Goal: Task Accomplishment & Management: Manage account settings

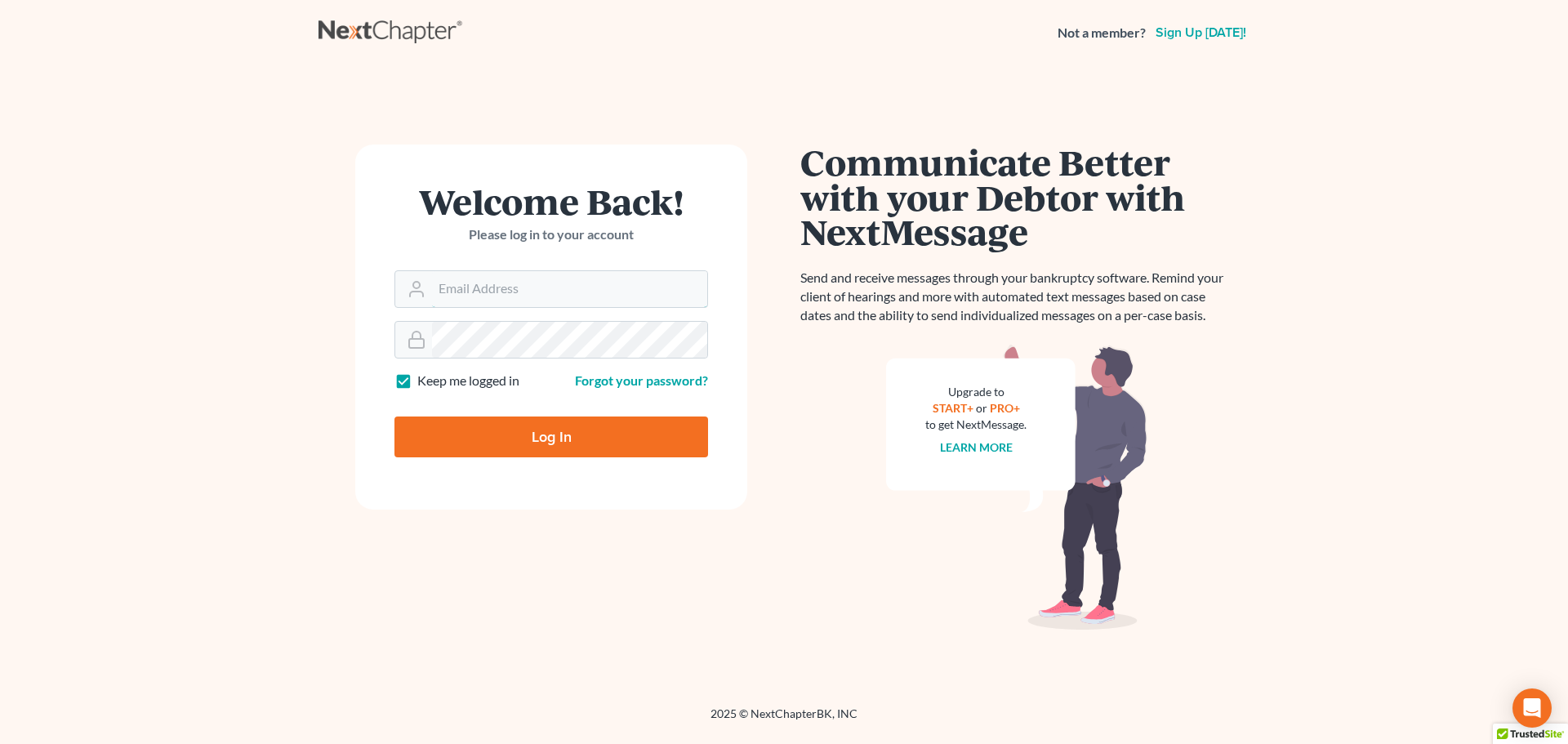
type input "[EMAIL_ADDRESS][DOMAIN_NAME]"
click at [547, 434] on input "Log In" at bounding box center [551, 436] width 314 height 41
type input "Thinking..."
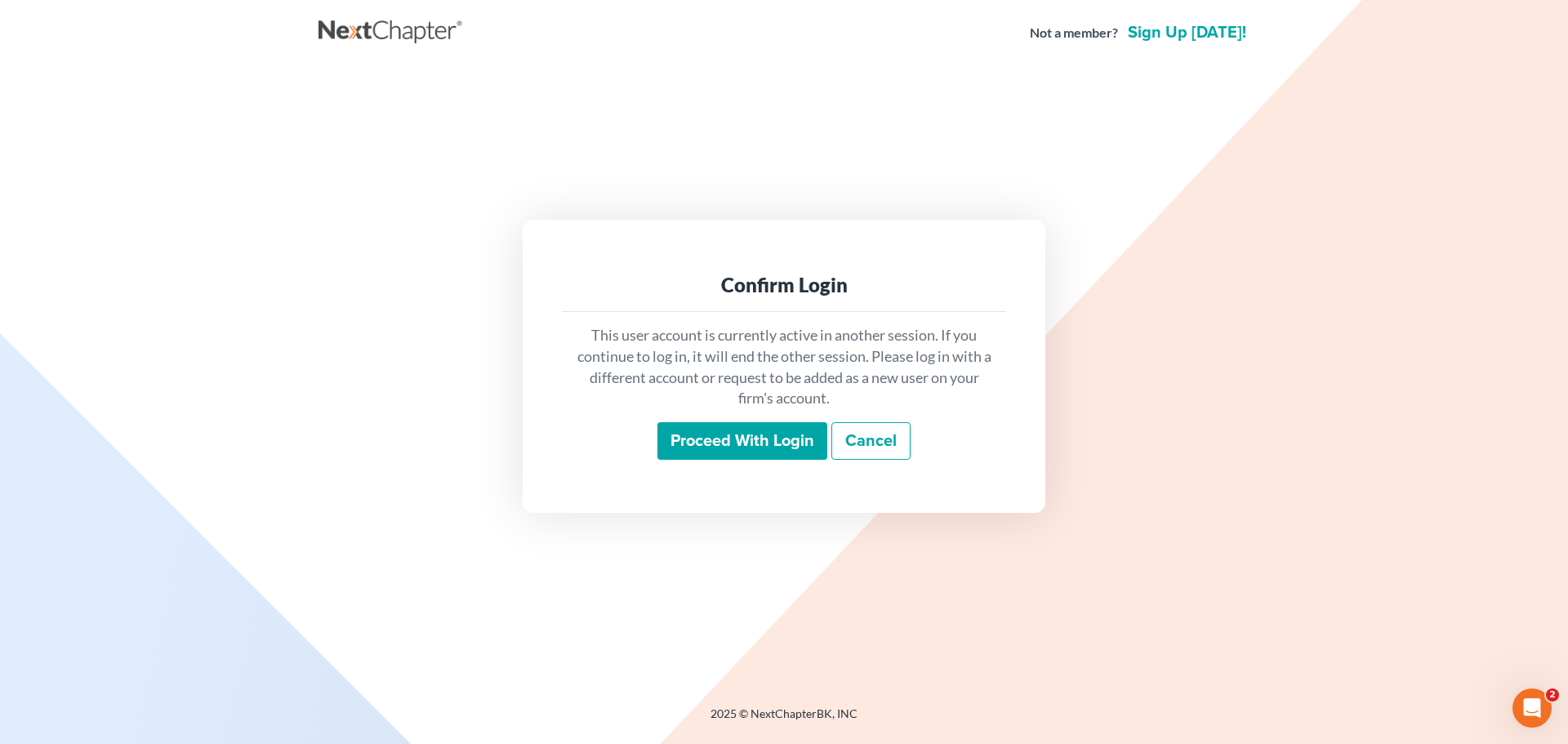
click at [710, 444] on input "Proceed with login" at bounding box center [743, 441] width 170 height 38
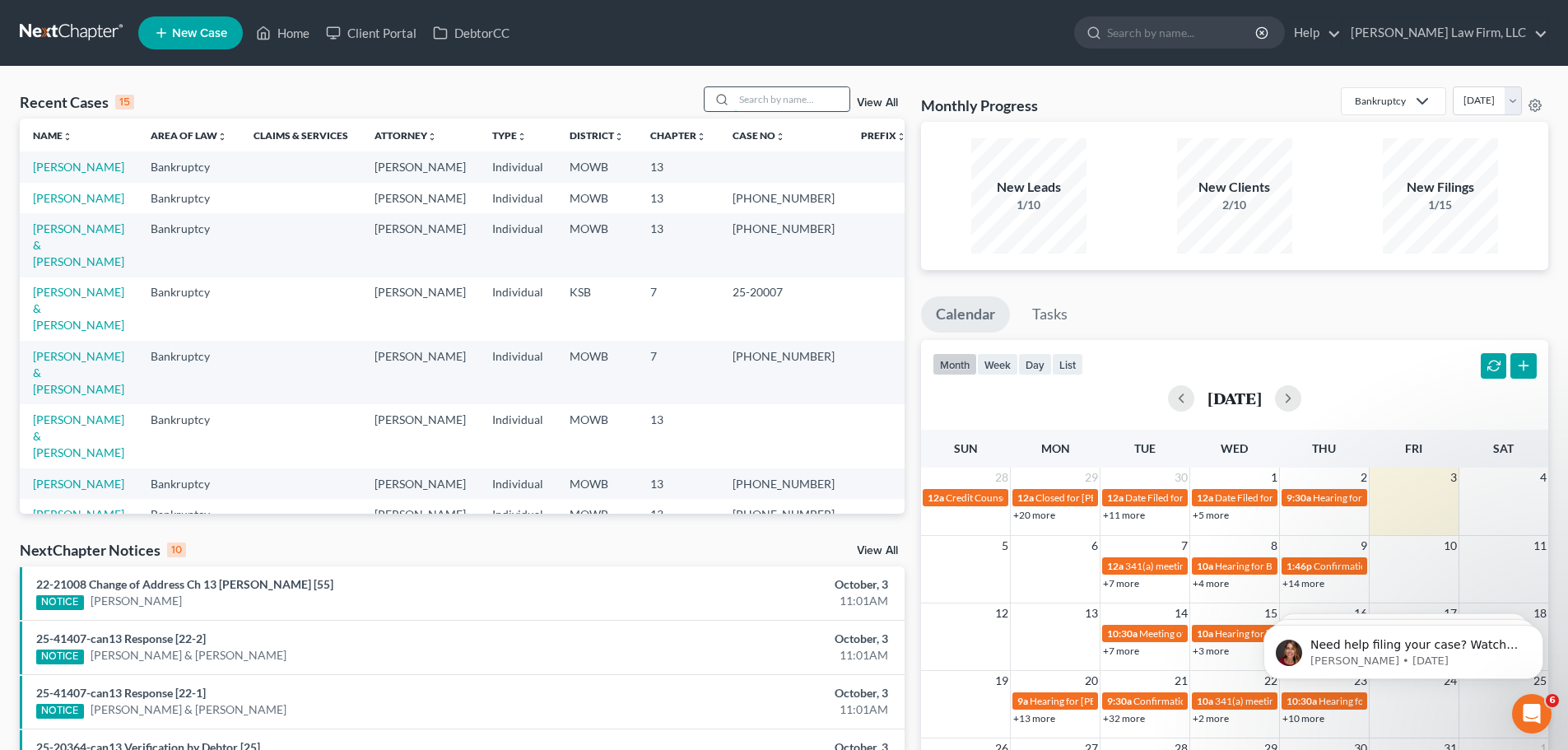
click at [763, 100] on input "search" at bounding box center [792, 99] width 115 height 24
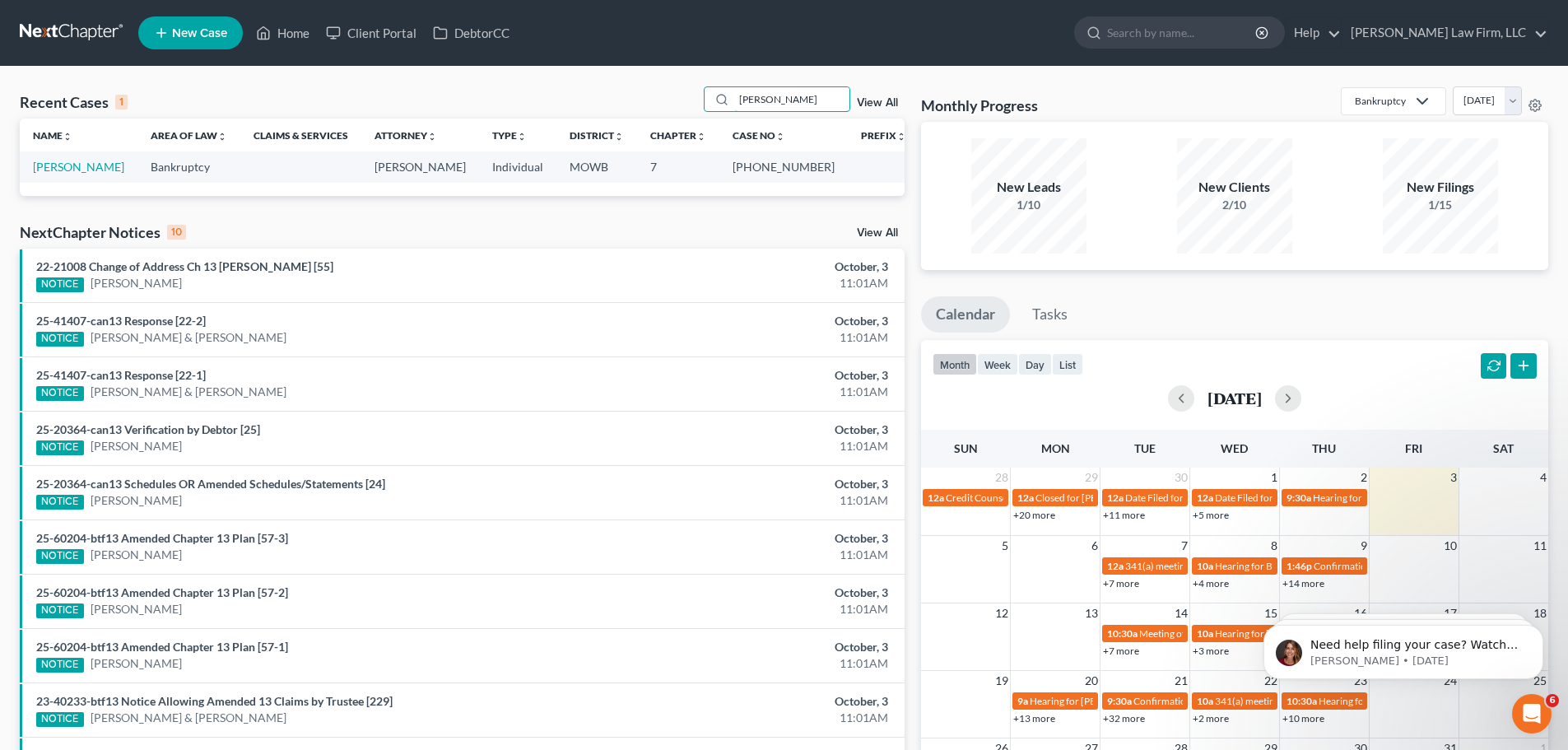
type input "Menteer"
click at [52, 171] on link "Menteer, Scott" at bounding box center [79, 166] width 92 height 14
select select "6"
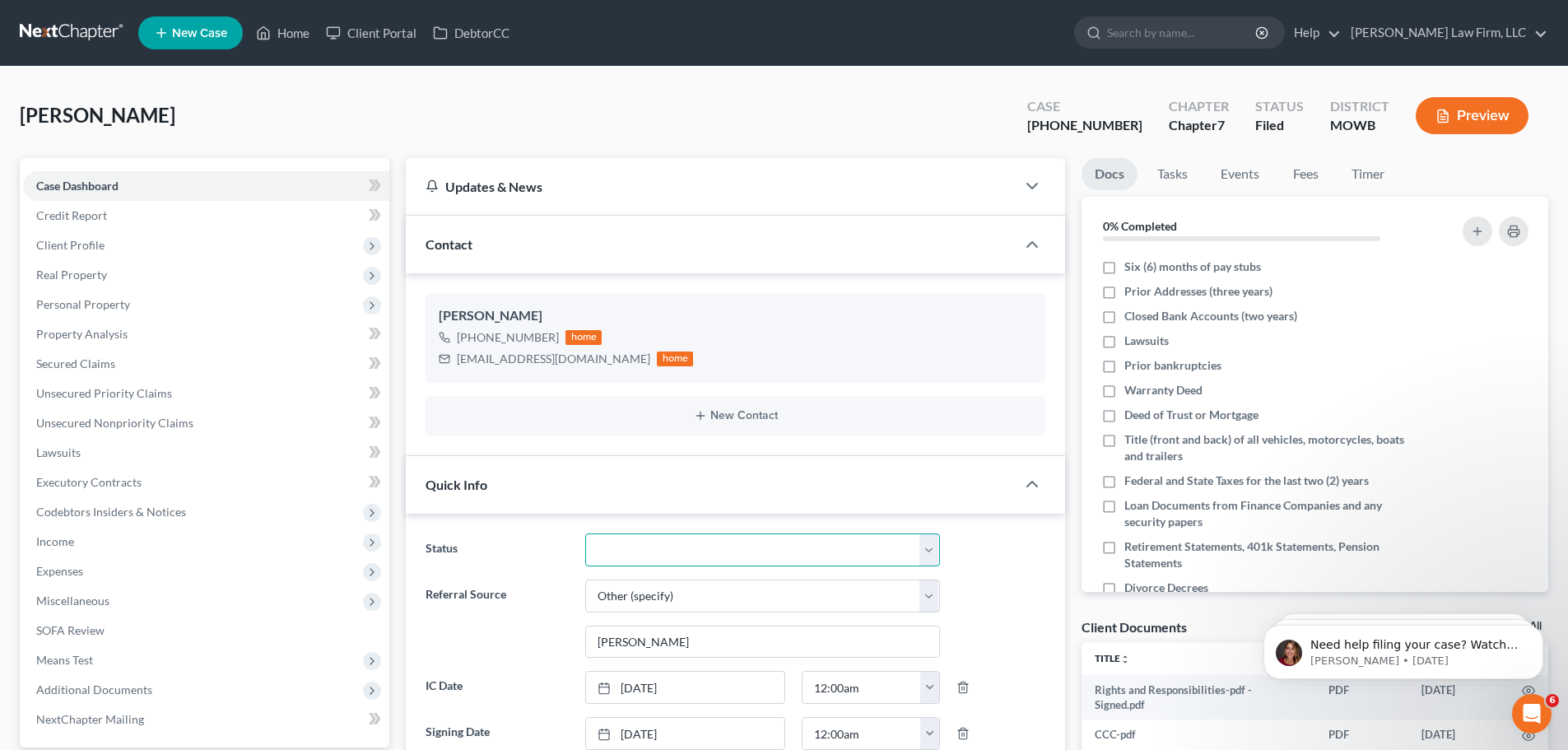
click at [929, 549] on select "Closed Discharged Dismissed Filed In Progress Lead Lost Lead Ready to File To R…" at bounding box center [762, 549] width 355 height 33
select select "1"
click at [585, 533] on select "Closed Discharged Dismissed Filed In Progress Lead Lost Lead Ready to File To R…" at bounding box center [762, 549] width 355 height 33
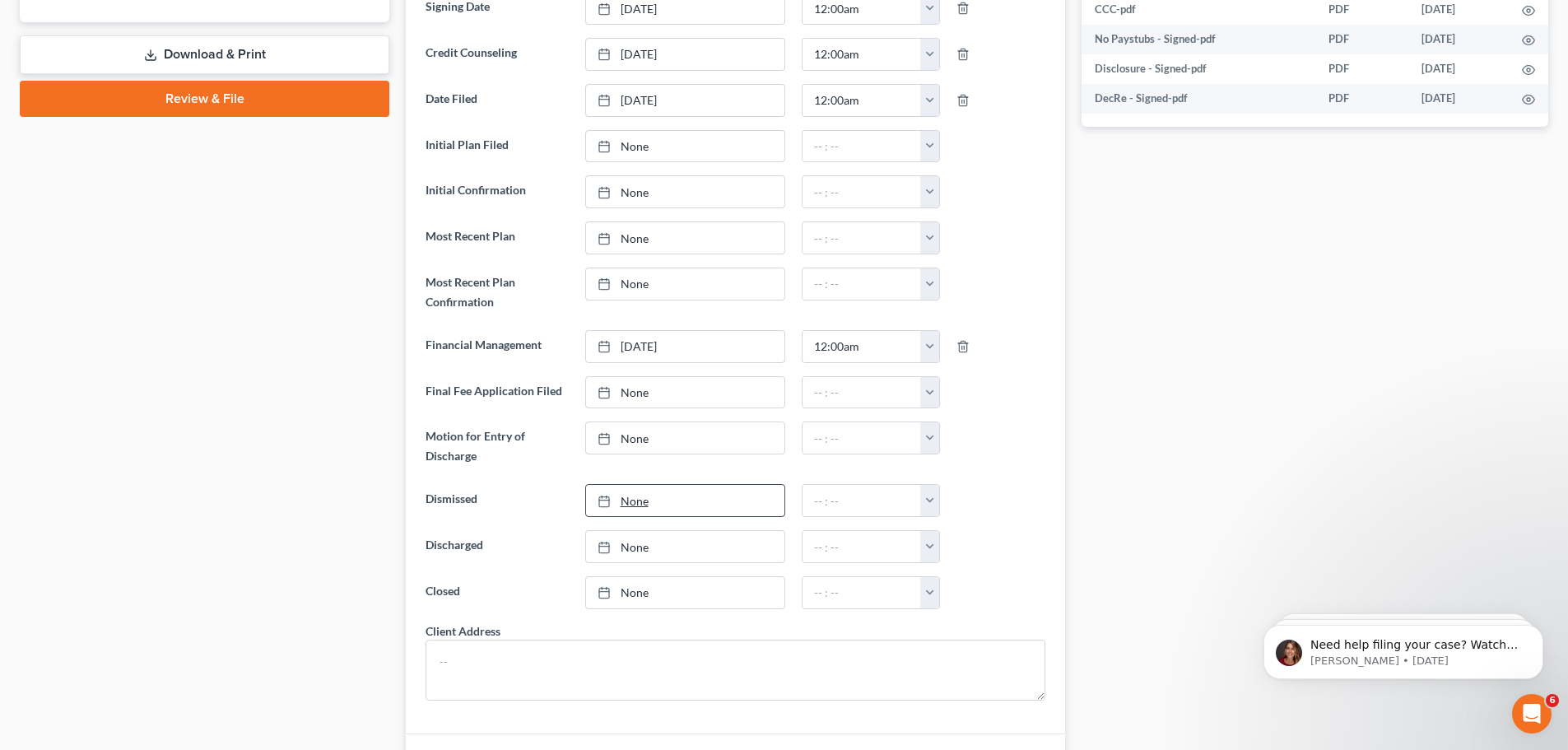
scroll to position [823, 0]
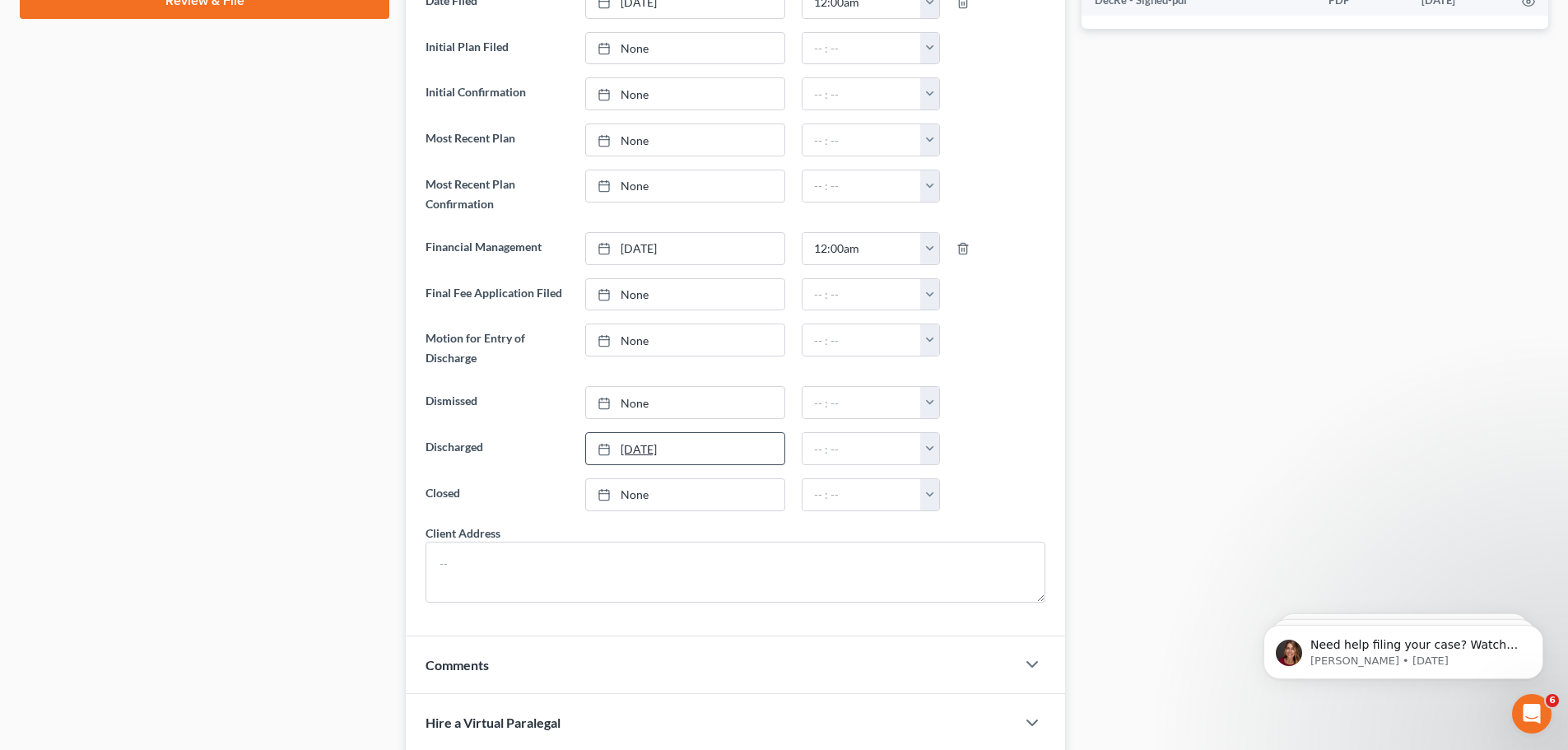
click at [643, 452] on link "10/3/2025" at bounding box center [685, 448] width 198 height 31
click at [931, 445] on button "button" at bounding box center [930, 448] width 19 height 31
click at [939, 481] on link "12:00am" at bounding box center [966, 484] width 92 height 28
type input "12:00am"
